Goal: Task Accomplishment & Management: Use online tool/utility

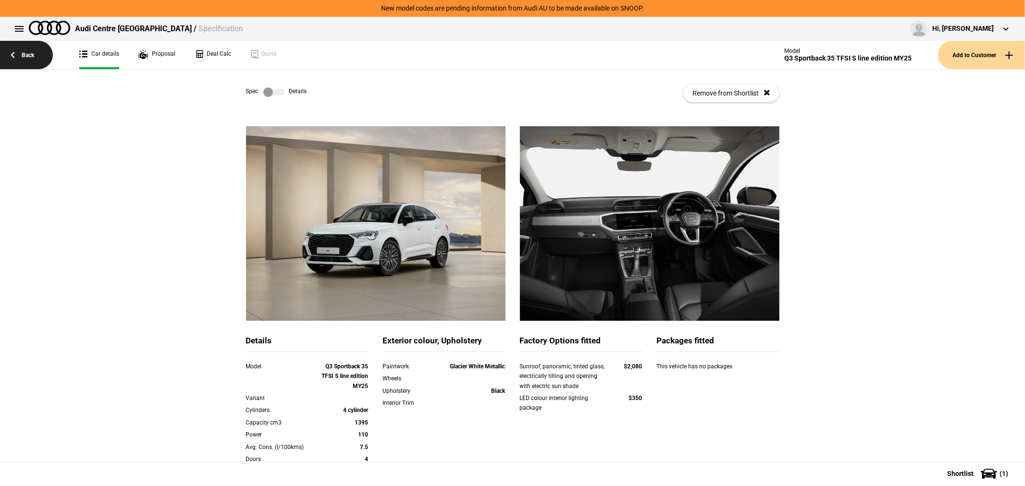
click at [27, 52] on link "Back" at bounding box center [26, 55] width 53 height 28
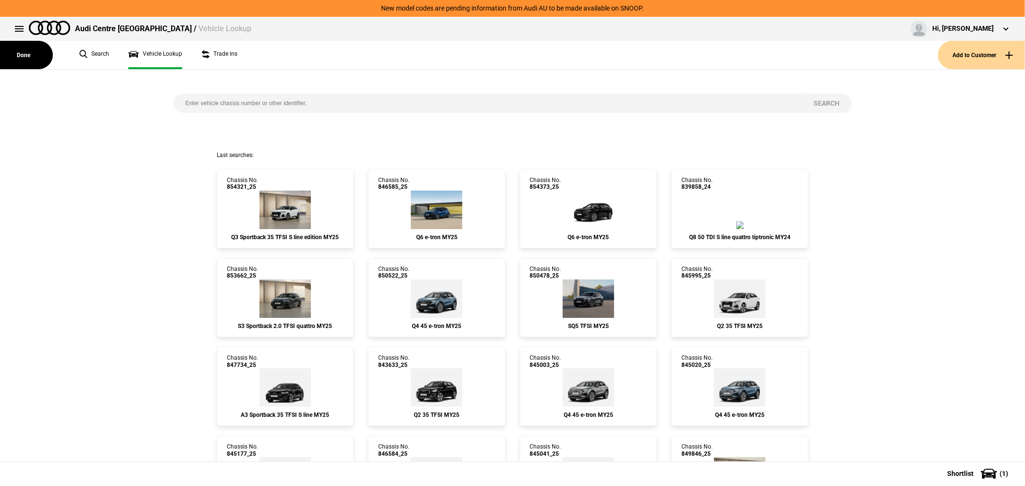
click at [304, 100] on input "search" at bounding box center [487, 103] width 628 height 19
type input "849579"
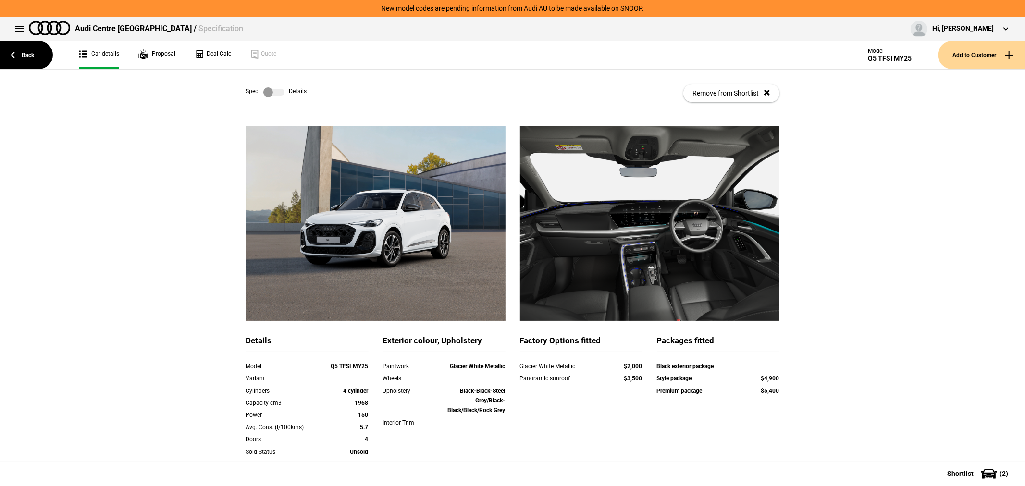
scroll to position [147, 0]
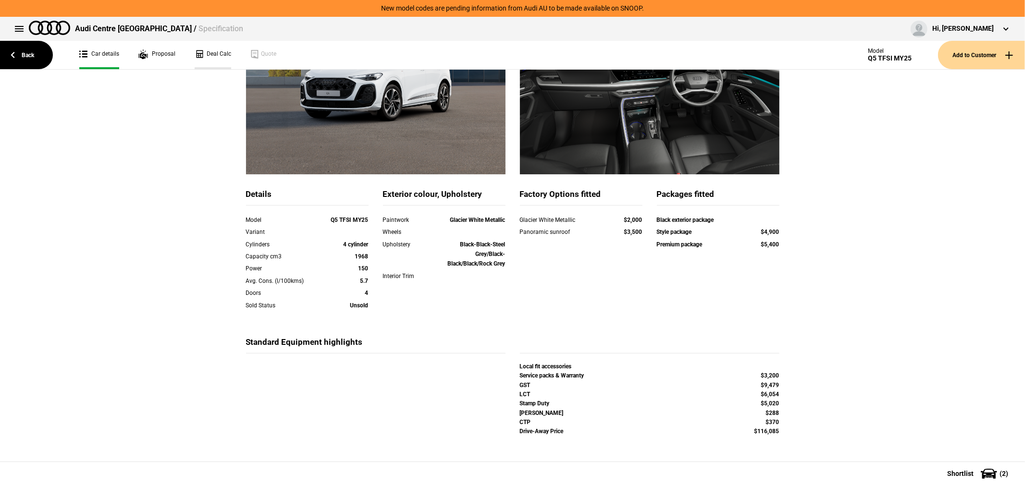
click at [218, 51] on link "Deal Calc" at bounding box center [213, 55] width 37 height 28
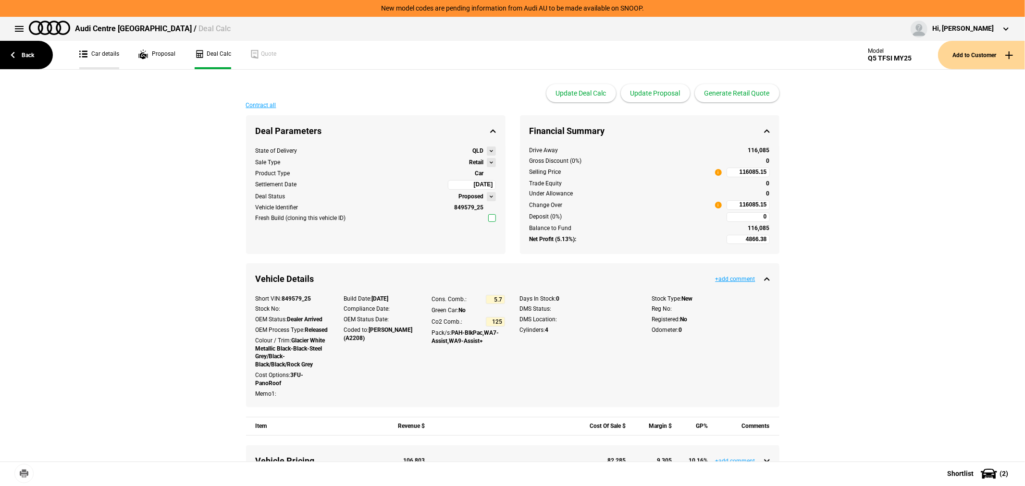
click at [97, 54] on link "Car details" at bounding box center [99, 55] width 40 height 28
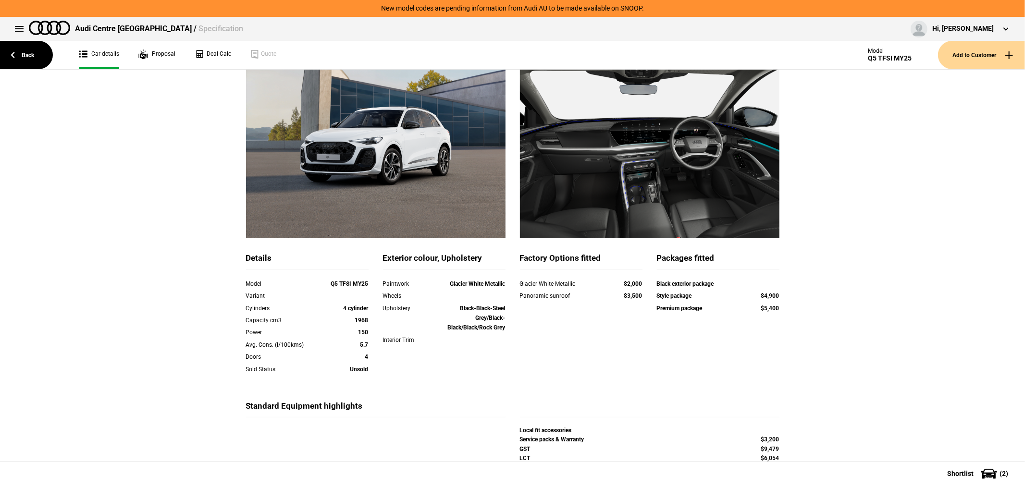
scroll to position [147, 0]
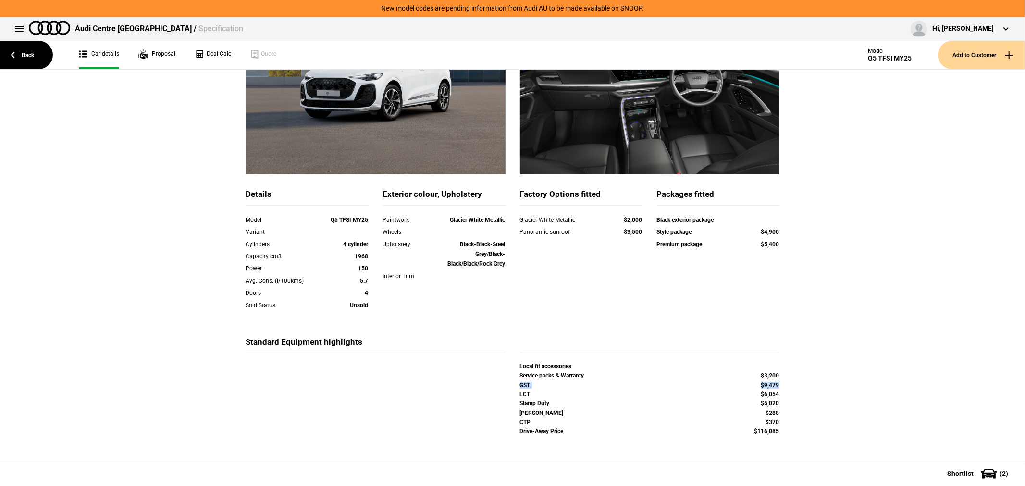
drag, startPoint x: 515, startPoint y: 383, endPoint x: 781, endPoint y: 384, distance: 266.6
click at [781, 384] on div "GST $9,479" at bounding box center [650, 386] width 274 height 9
copy div "GST $9,479"
click at [219, 51] on link "Deal Calc" at bounding box center [213, 55] width 37 height 28
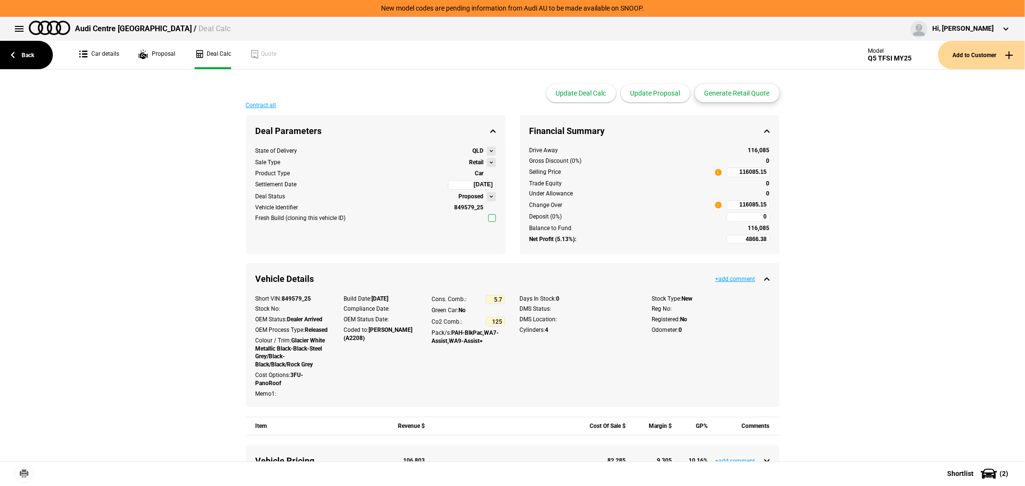
click at [740, 94] on button "Generate Retail Quote" at bounding box center [737, 93] width 85 height 18
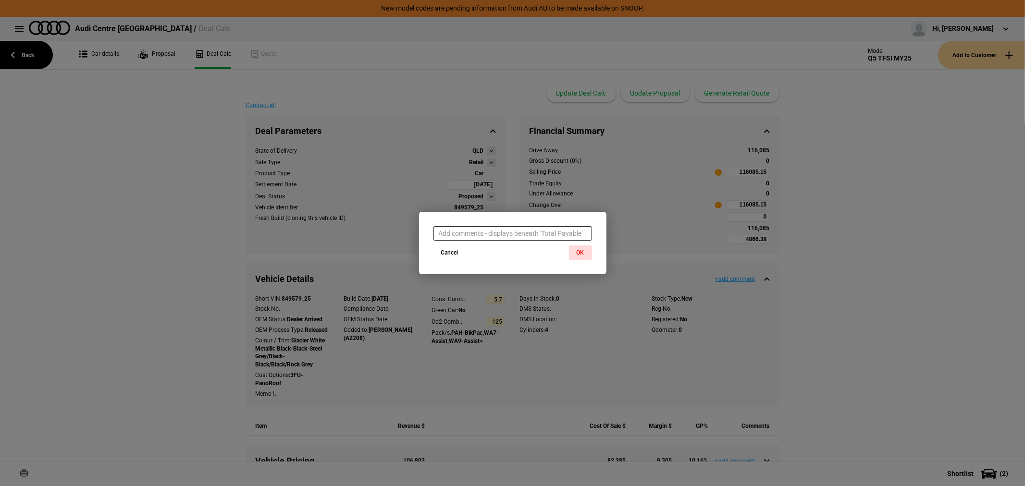
click at [510, 233] on input "text" at bounding box center [512, 233] width 159 height 14
paste input "GST $9,479"
type input "GST $9,479"
click at [581, 251] on button "OK" at bounding box center [580, 253] width 23 height 14
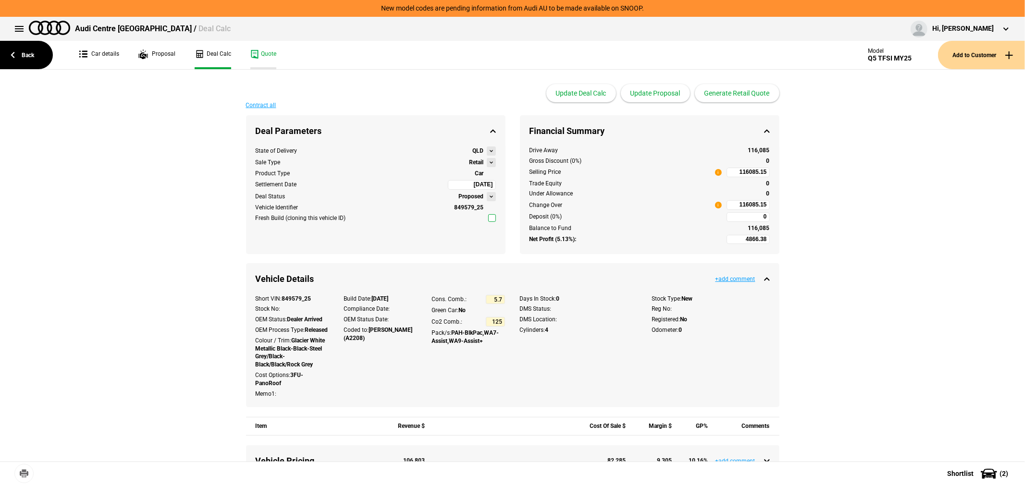
click at [261, 51] on link "Quote" at bounding box center [263, 55] width 26 height 28
type input "103000"
type input "-4284.08"
type input "103000"
click at [666, 91] on button "Update Proposal" at bounding box center [655, 93] width 69 height 18
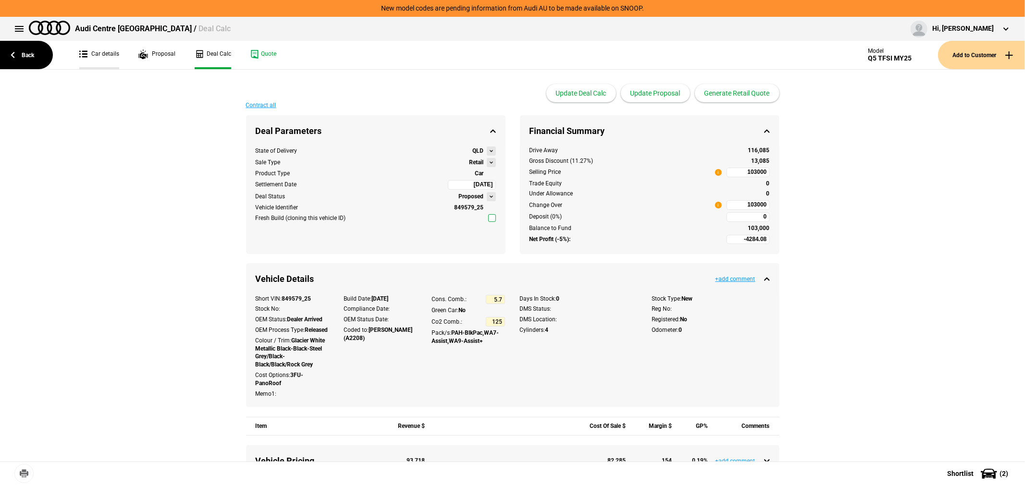
click at [94, 56] on link "Car details" at bounding box center [99, 55] width 40 height 28
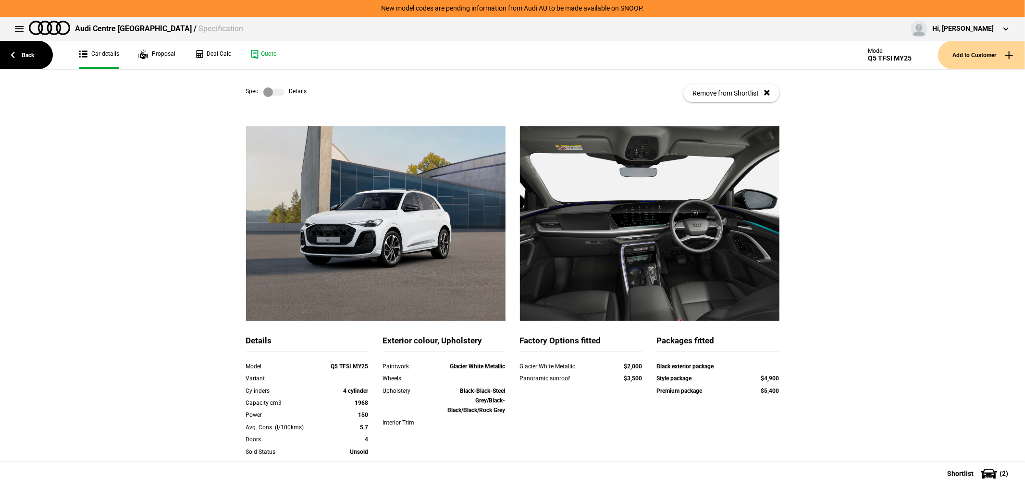
click at [270, 90] on label at bounding box center [273, 92] width 21 height 10
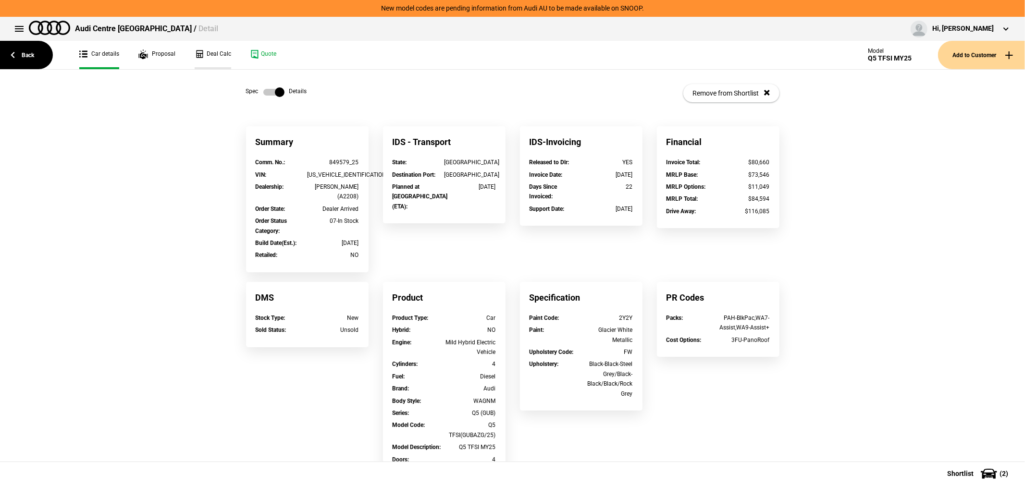
click at [214, 56] on link "Deal Calc" at bounding box center [213, 55] width 37 height 28
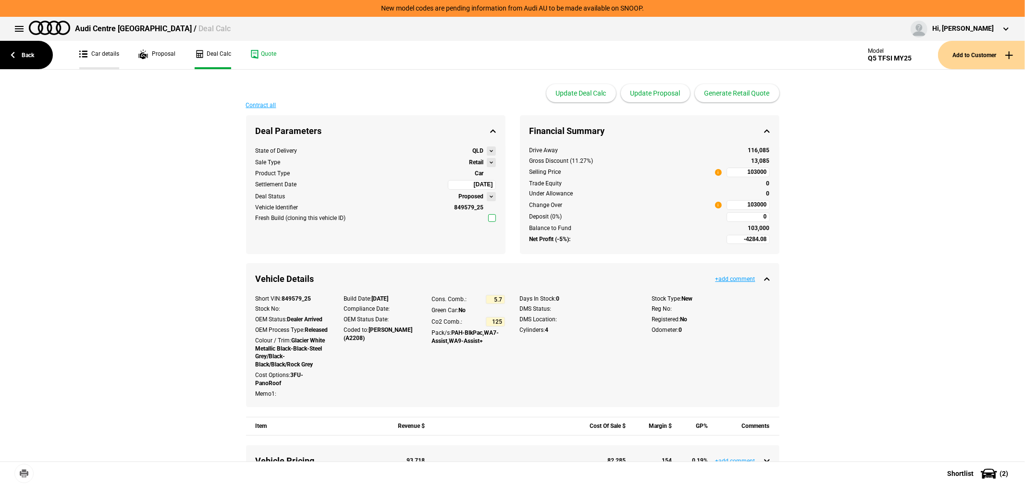
click at [99, 50] on link "Car details" at bounding box center [99, 55] width 40 height 28
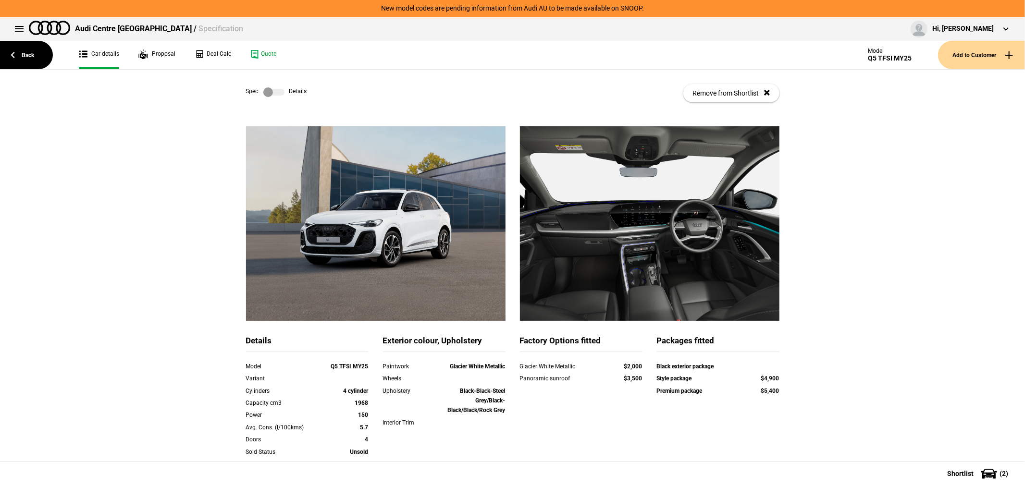
click at [267, 89] on label at bounding box center [273, 92] width 21 height 10
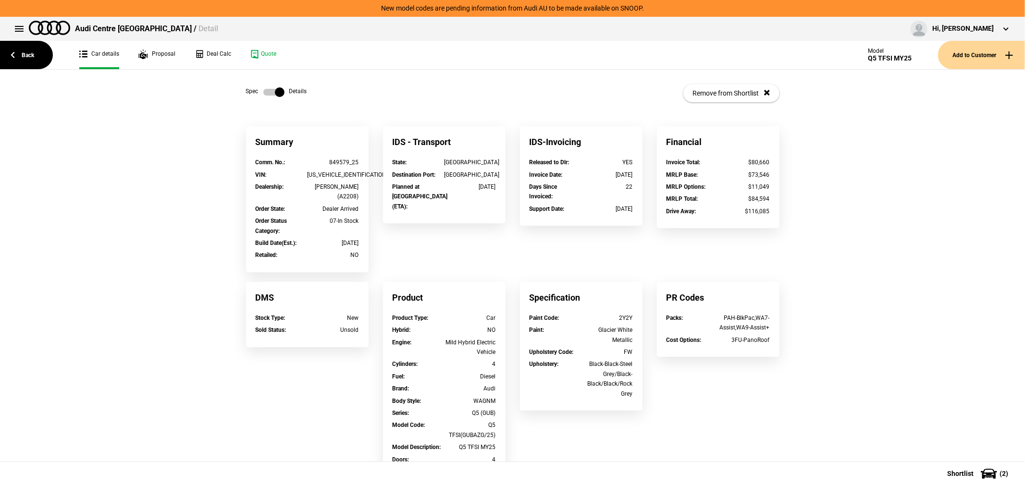
click at [267, 89] on label at bounding box center [273, 92] width 21 height 10
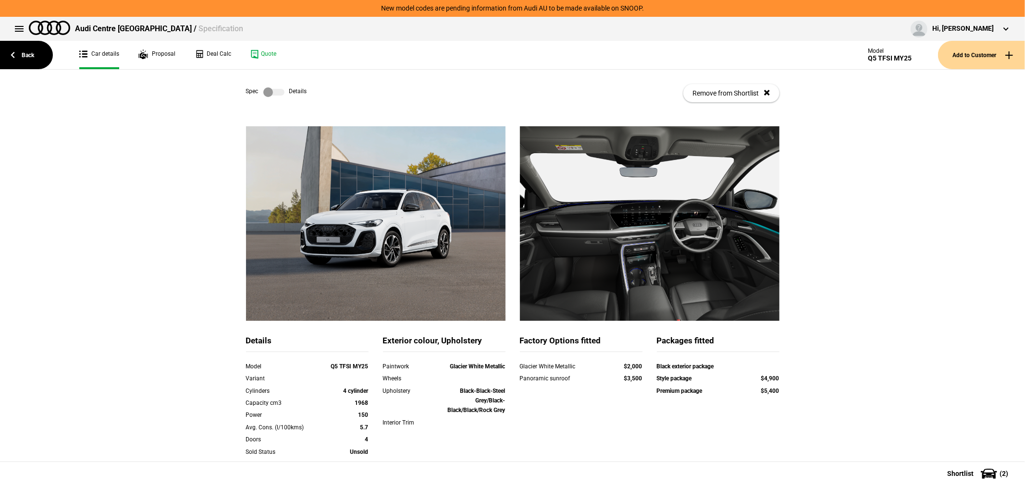
click at [266, 89] on label at bounding box center [273, 92] width 21 height 10
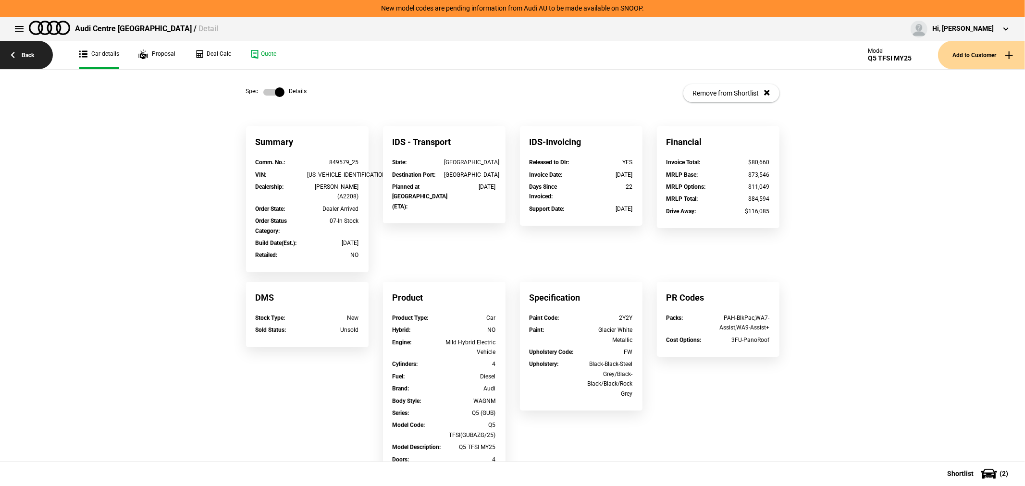
click at [26, 55] on link "Back" at bounding box center [26, 55] width 53 height 28
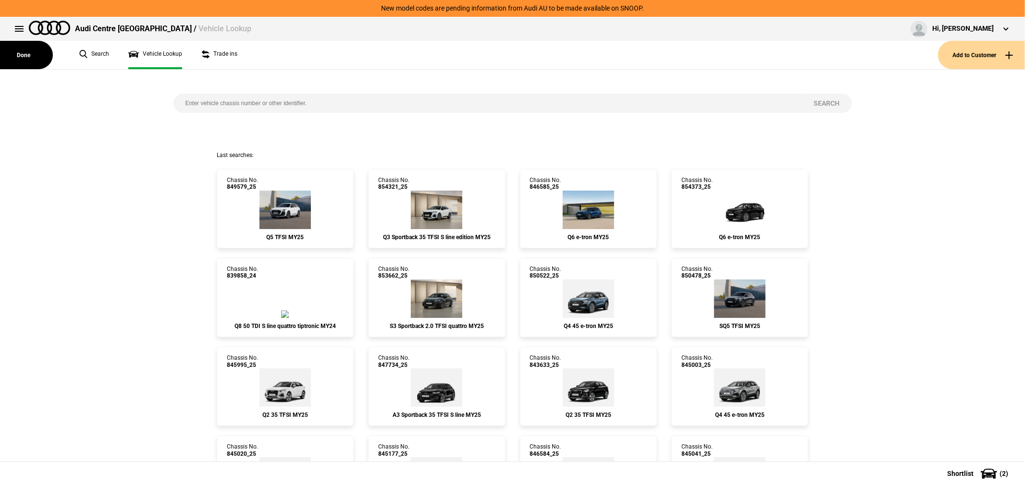
click at [256, 106] on input "search" at bounding box center [487, 103] width 628 height 19
type input "850787"
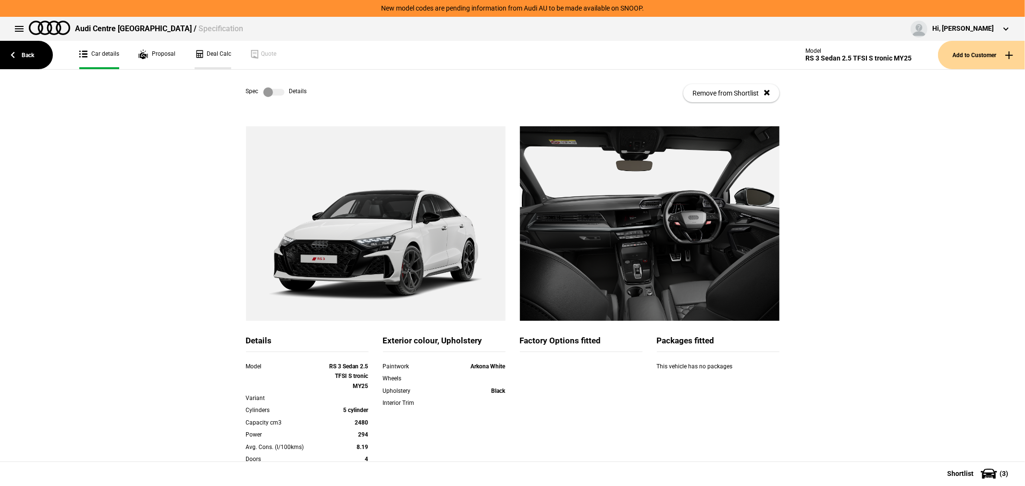
click at [218, 50] on link "Deal Calc" at bounding box center [213, 55] width 37 height 28
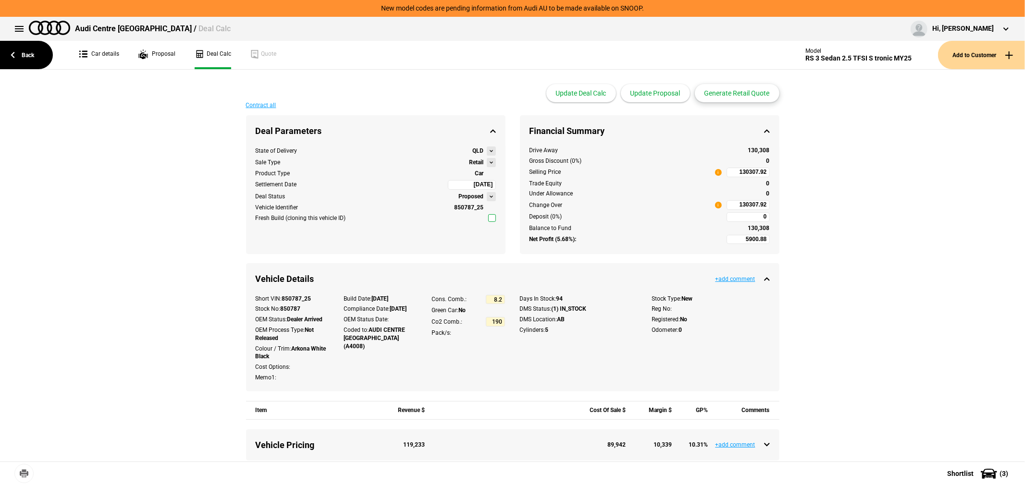
click at [750, 91] on button "Generate Retail Quote" at bounding box center [737, 93] width 85 height 18
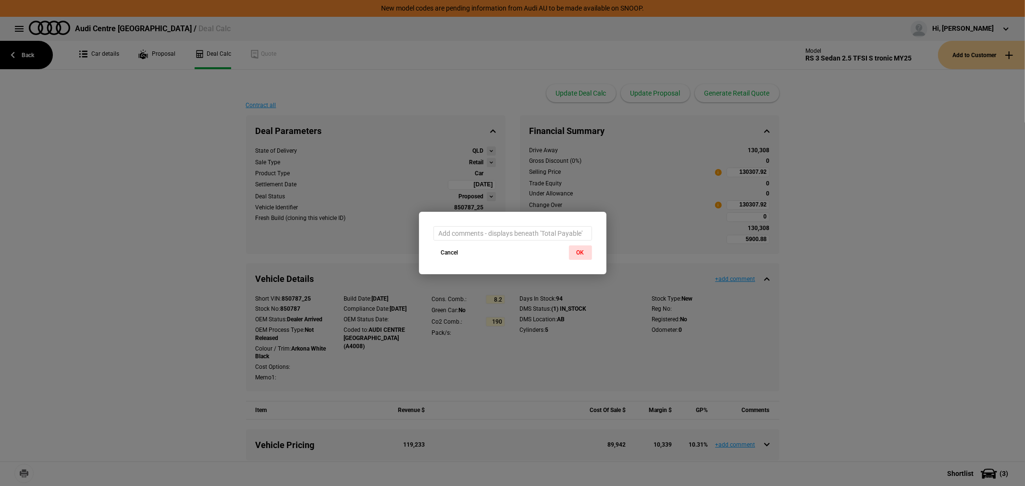
click at [585, 250] on button "OK" at bounding box center [580, 253] width 23 height 14
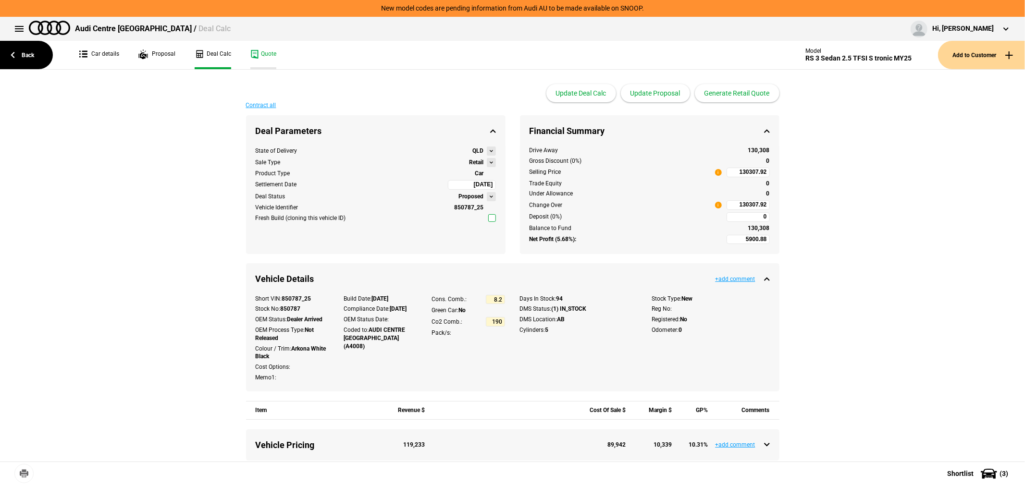
click at [260, 49] on link "Quote" at bounding box center [263, 55] width 26 height 28
click at [20, 55] on link "Back" at bounding box center [26, 55] width 53 height 28
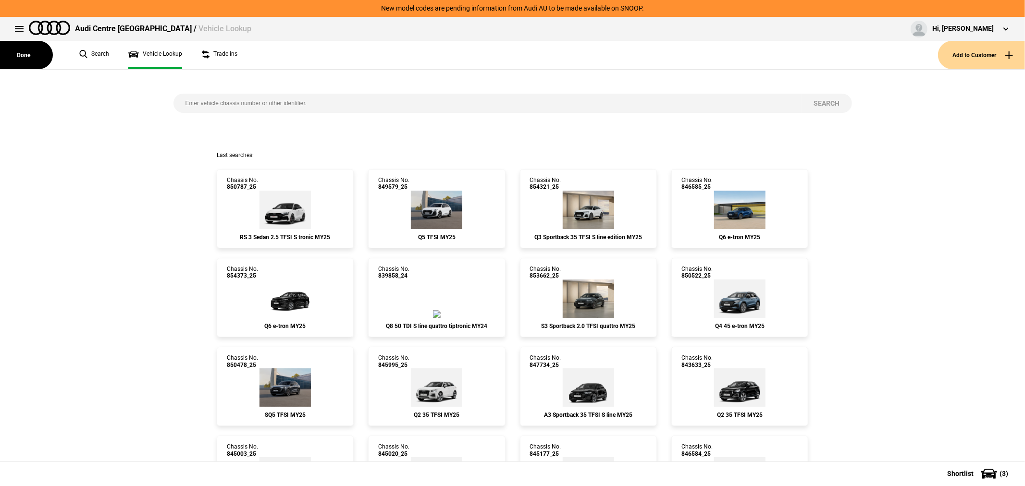
click at [339, 102] on input "search" at bounding box center [487, 103] width 628 height 19
type input "850875"
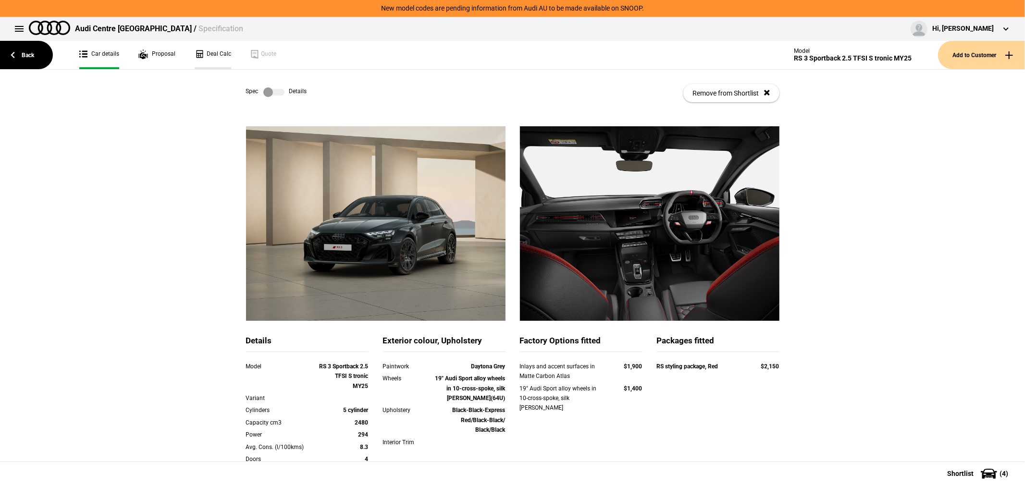
click at [213, 52] on link "Deal Calc" at bounding box center [213, 55] width 37 height 28
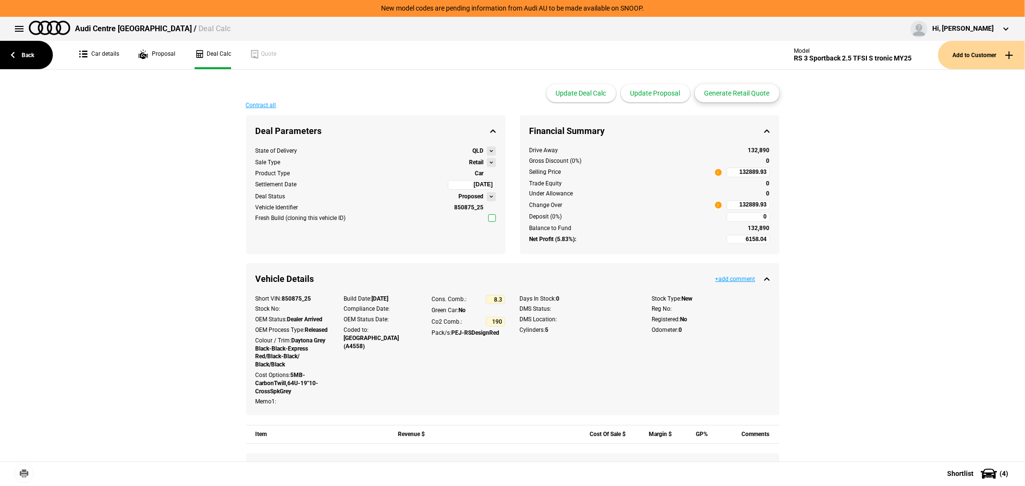
click at [740, 92] on button "Generate Retail Quote" at bounding box center [737, 93] width 85 height 18
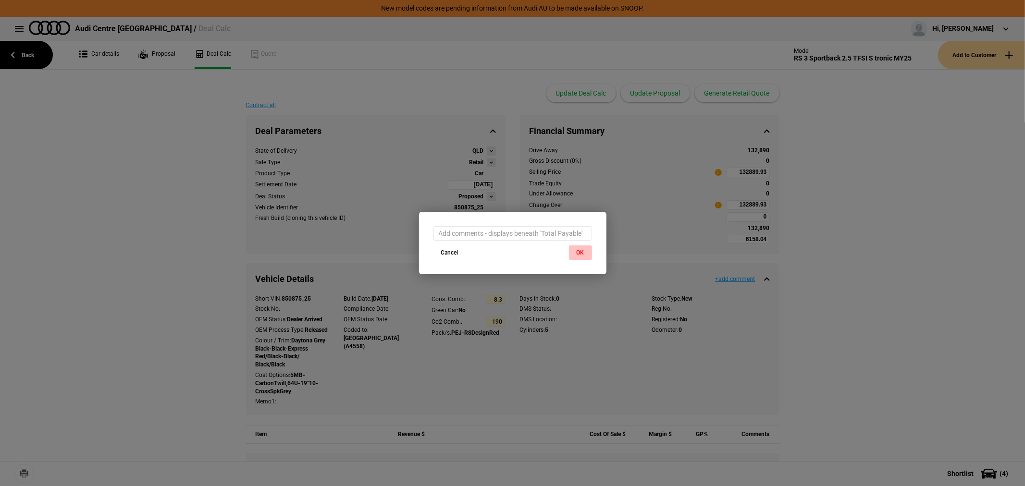
click at [577, 250] on button "OK" at bounding box center [580, 253] width 23 height 14
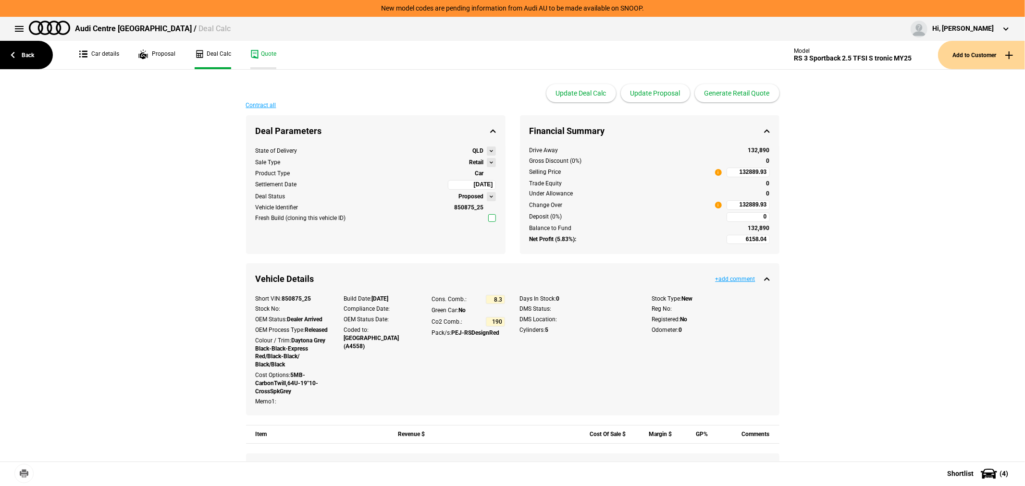
click at [265, 50] on link "Quote" at bounding box center [263, 55] width 26 height 28
click at [29, 52] on link "Back" at bounding box center [26, 55] width 53 height 28
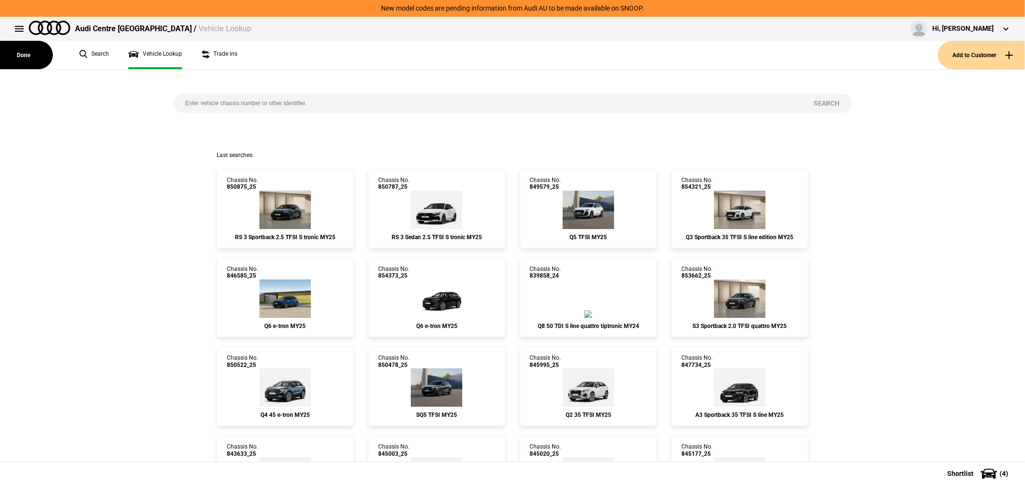
click at [392, 102] on input "search" at bounding box center [487, 103] width 628 height 19
type input "850372"
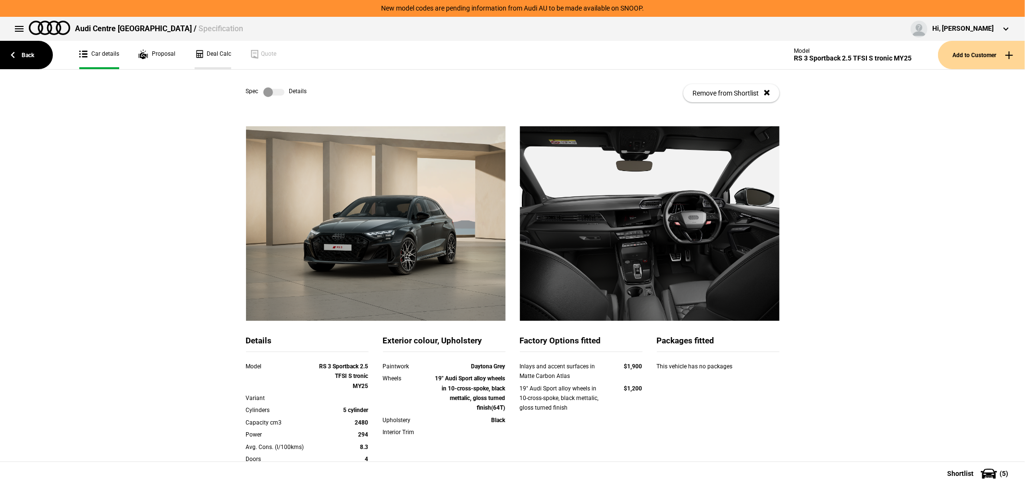
click at [214, 51] on link "Deal Calc" at bounding box center [213, 55] width 37 height 28
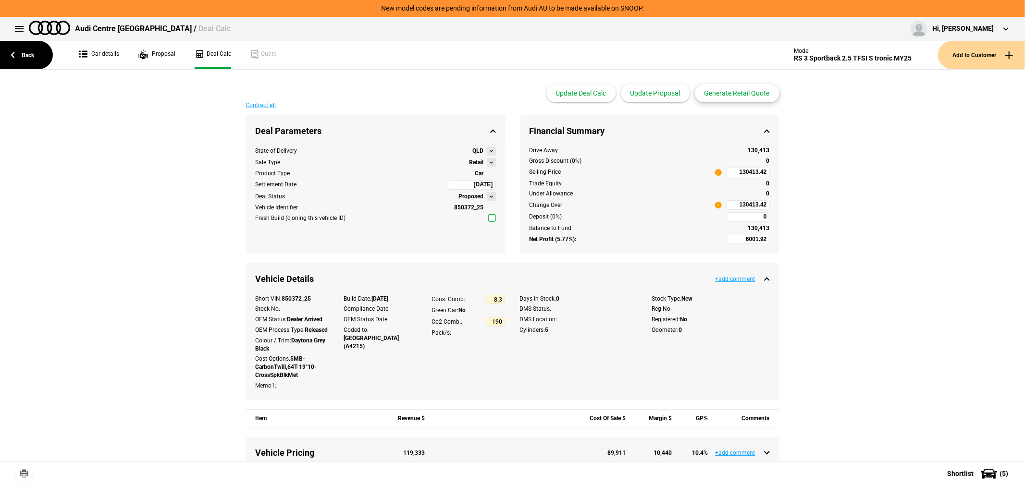
click at [737, 91] on button "Generate Retail Quote" at bounding box center [737, 93] width 85 height 18
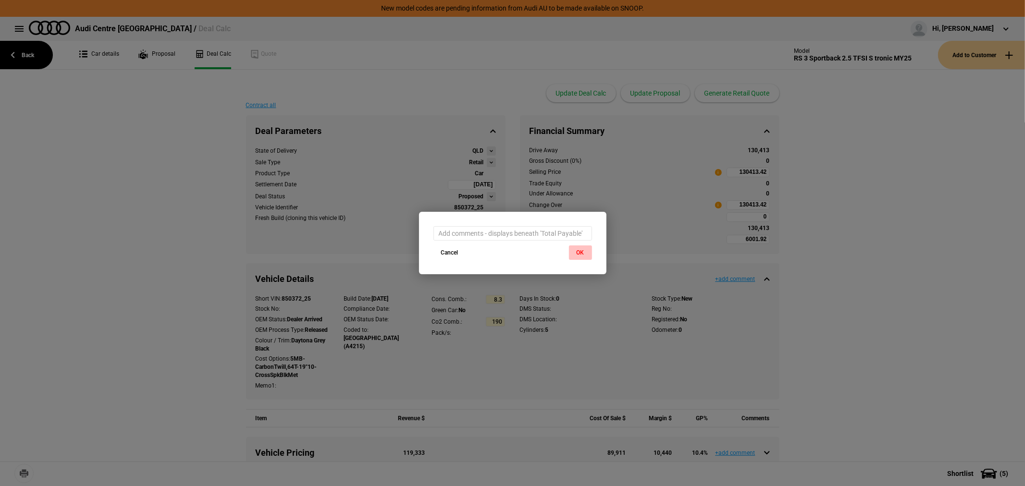
click at [580, 250] on button "OK" at bounding box center [580, 253] width 23 height 14
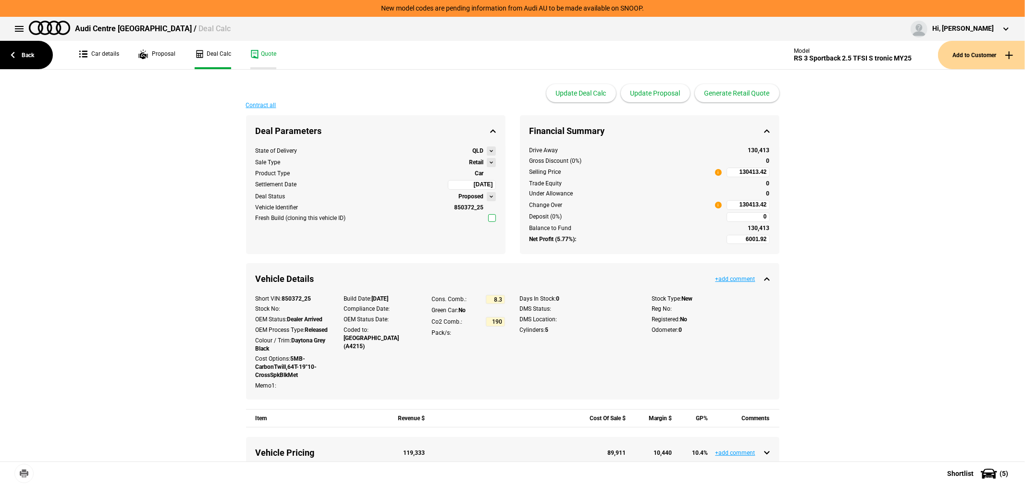
click at [259, 54] on link "Quote" at bounding box center [263, 55] width 26 height 28
